Goal: Transaction & Acquisition: Purchase product/service

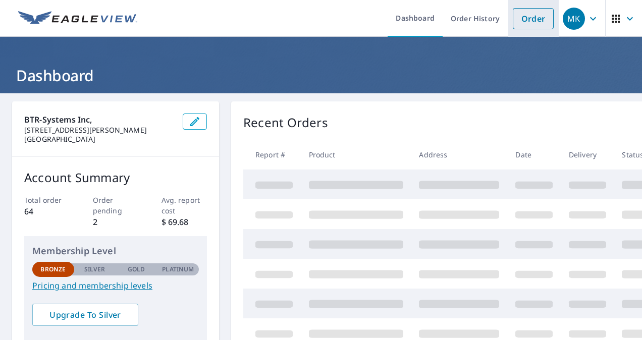
click at [517, 26] on link "Order" at bounding box center [533, 18] width 41 height 21
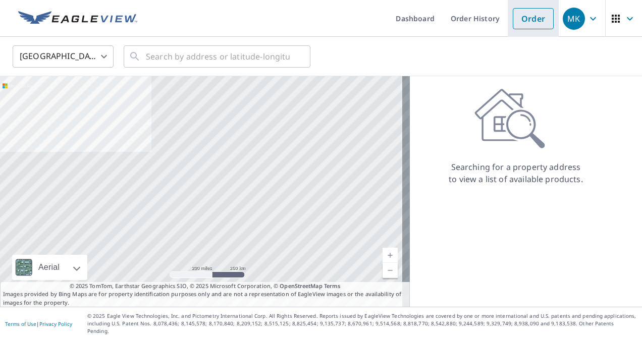
click at [527, 13] on link "Order" at bounding box center [533, 18] width 41 height 21
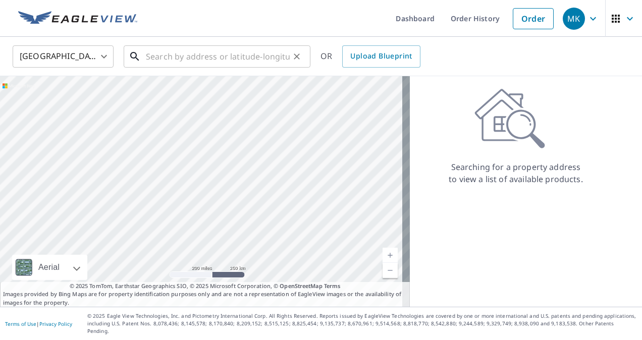
click at [171, 56] on input "text" at bounding box center [218, 56] width 144 height 28
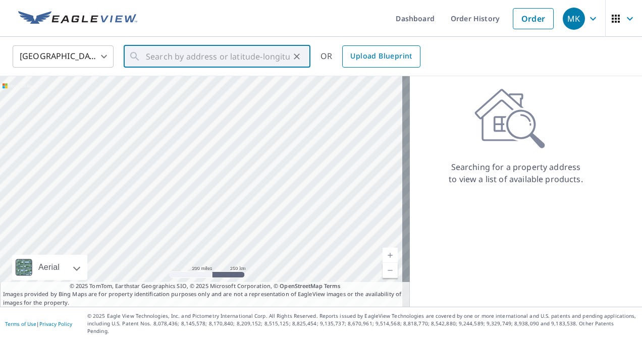
click at [374, 49] on link "Upload Blueprint" at bounding box center [381, 56] width 78 height 22
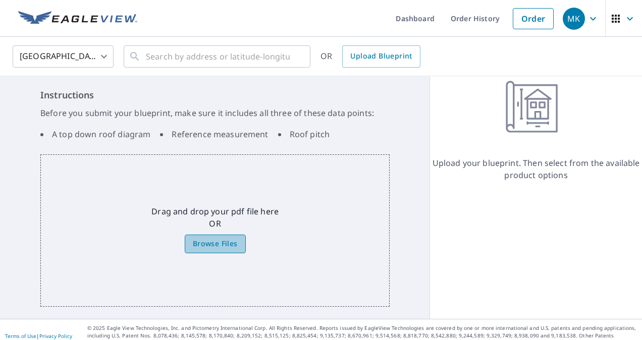
click at [219, 240] on span "Browse Files" at bounding box center [215, 244] width 45 height 13
click at [0, 0] on input "Browse Files" at bounding box center [0, 0] width 0 height 0
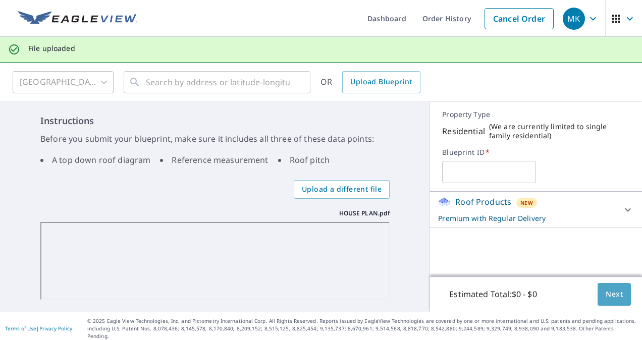
click at [610, 299] on span "Next" at bounding box center [614, 294] width 17 height 13
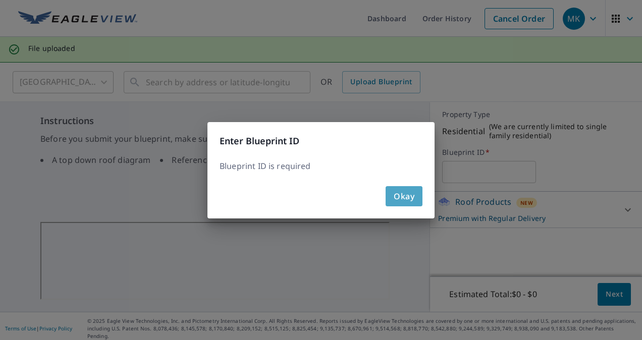
click at [412, 192] on span "Okay" at bounding box center [404, 196] width 21 height 14
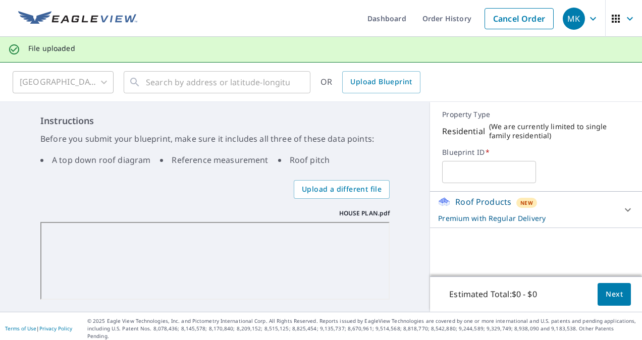
click at [475, 172] on input "text" at bounding box center [489, 172] width 94 height 28
type input "9794 Treasure"
click at [615, 295] on button "Next" at bounding box center [614, 294] width 33 height 23
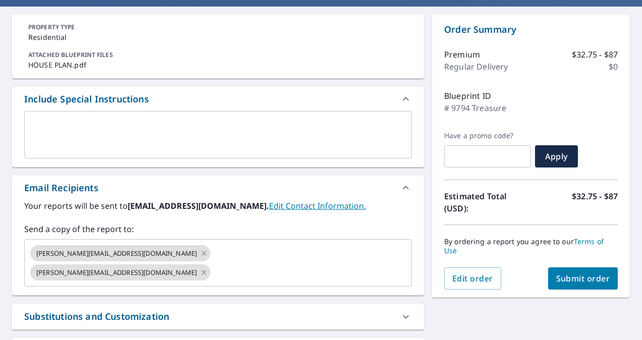
scroll to position [92, 0]
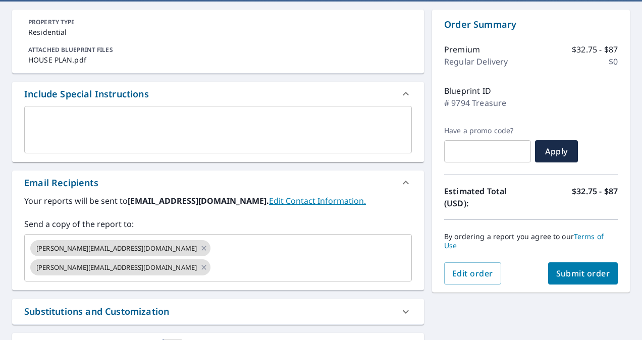
click at [575, 272] on span "Submit order" at bounding box center [583, 273] width 54 height 11
